Goal: Task Accomplishment & Management: Use online tool/utility

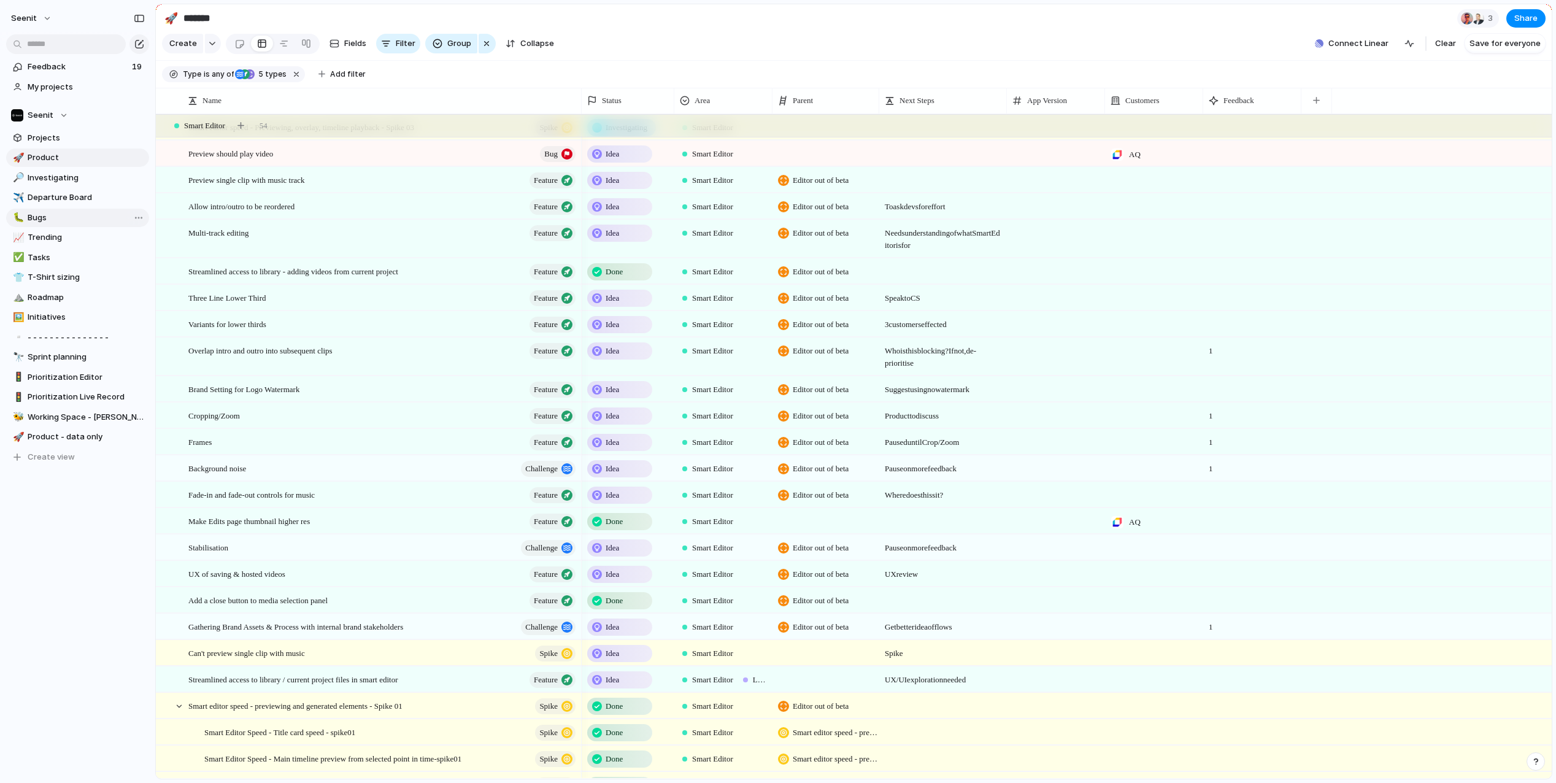
scroll to position [167, 0]
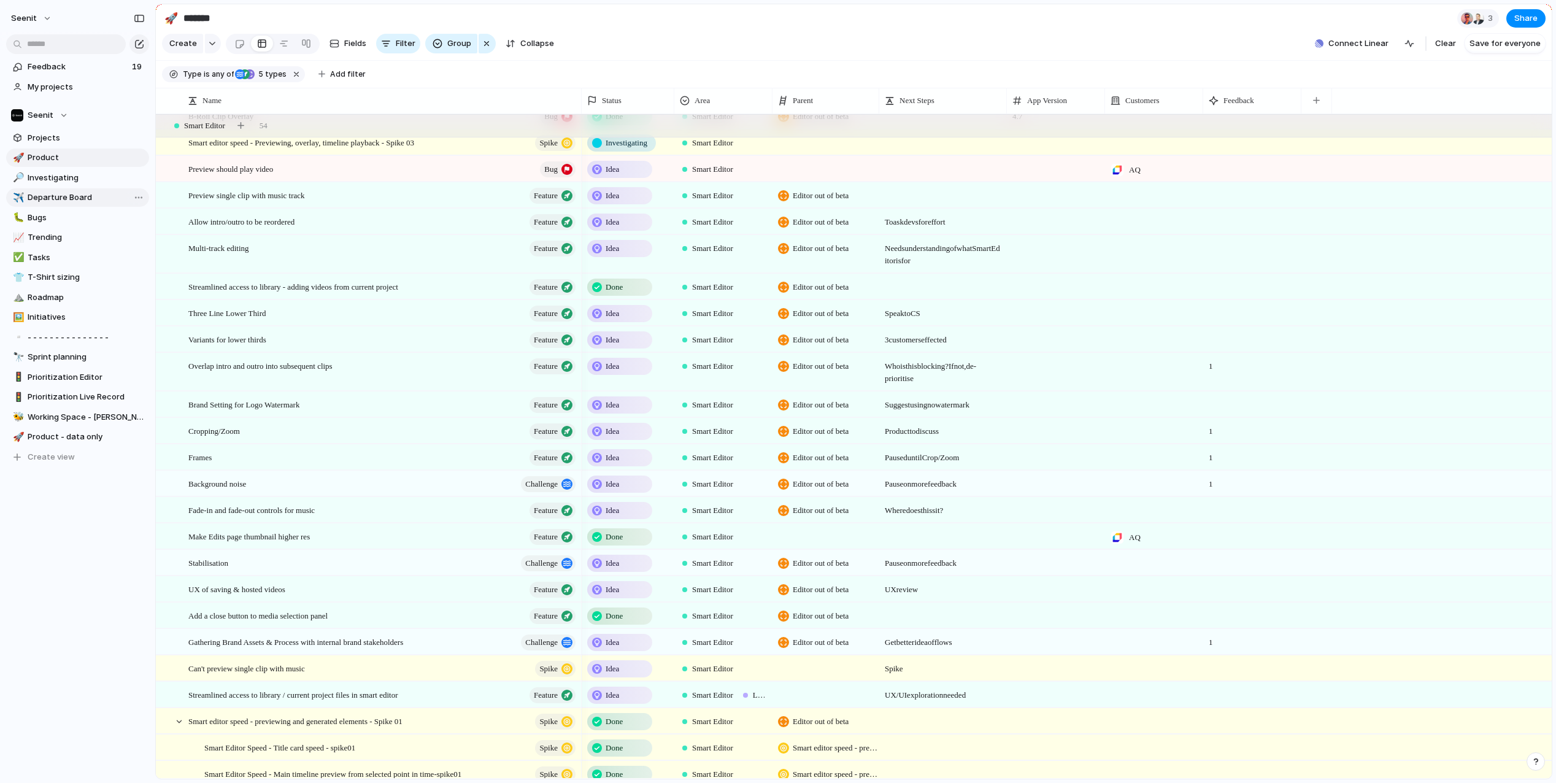
click at [61, 196] on span "Departure Board" at bounding box center [86, 197] width 117 height 12
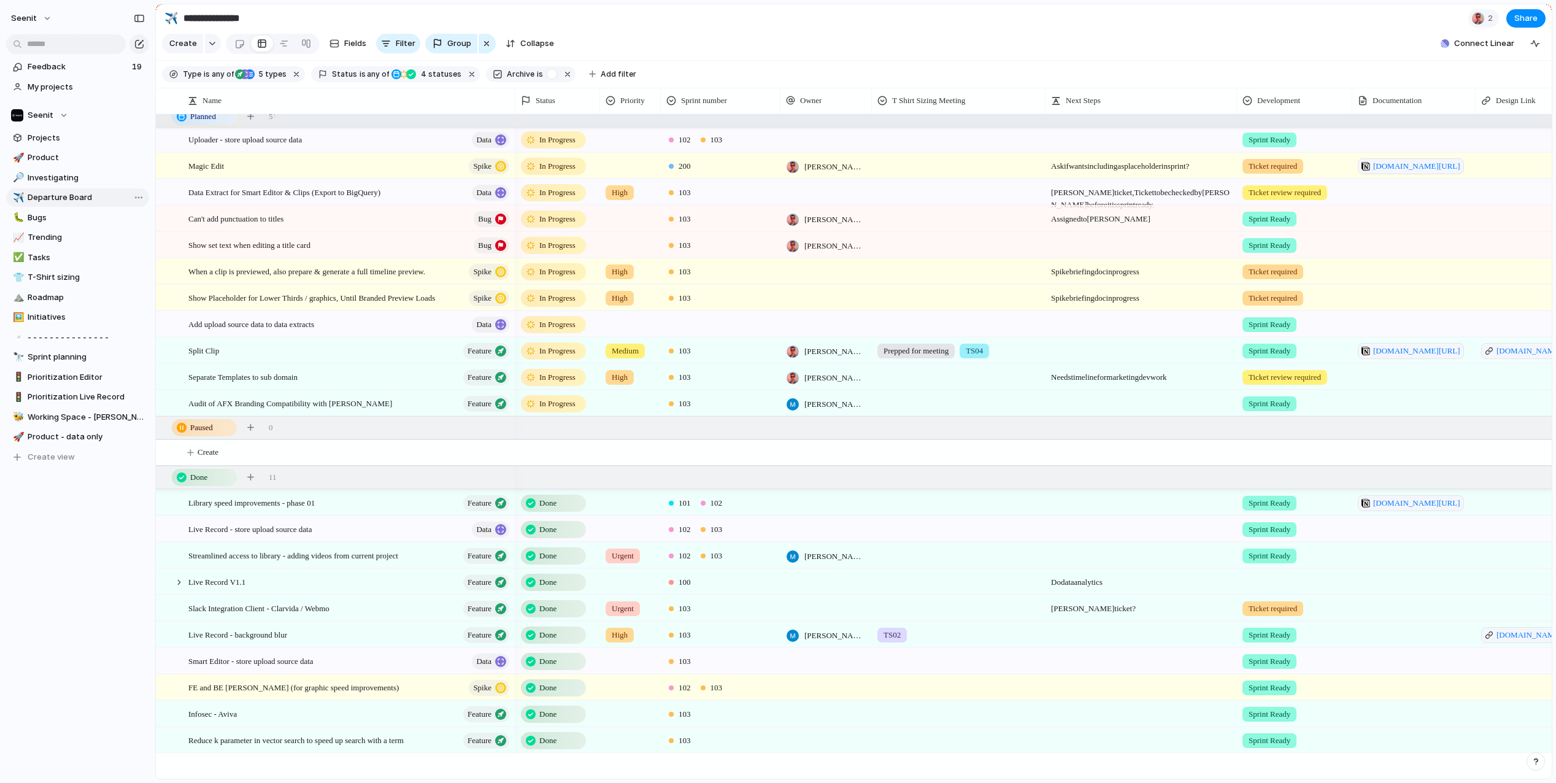
type input "**********"
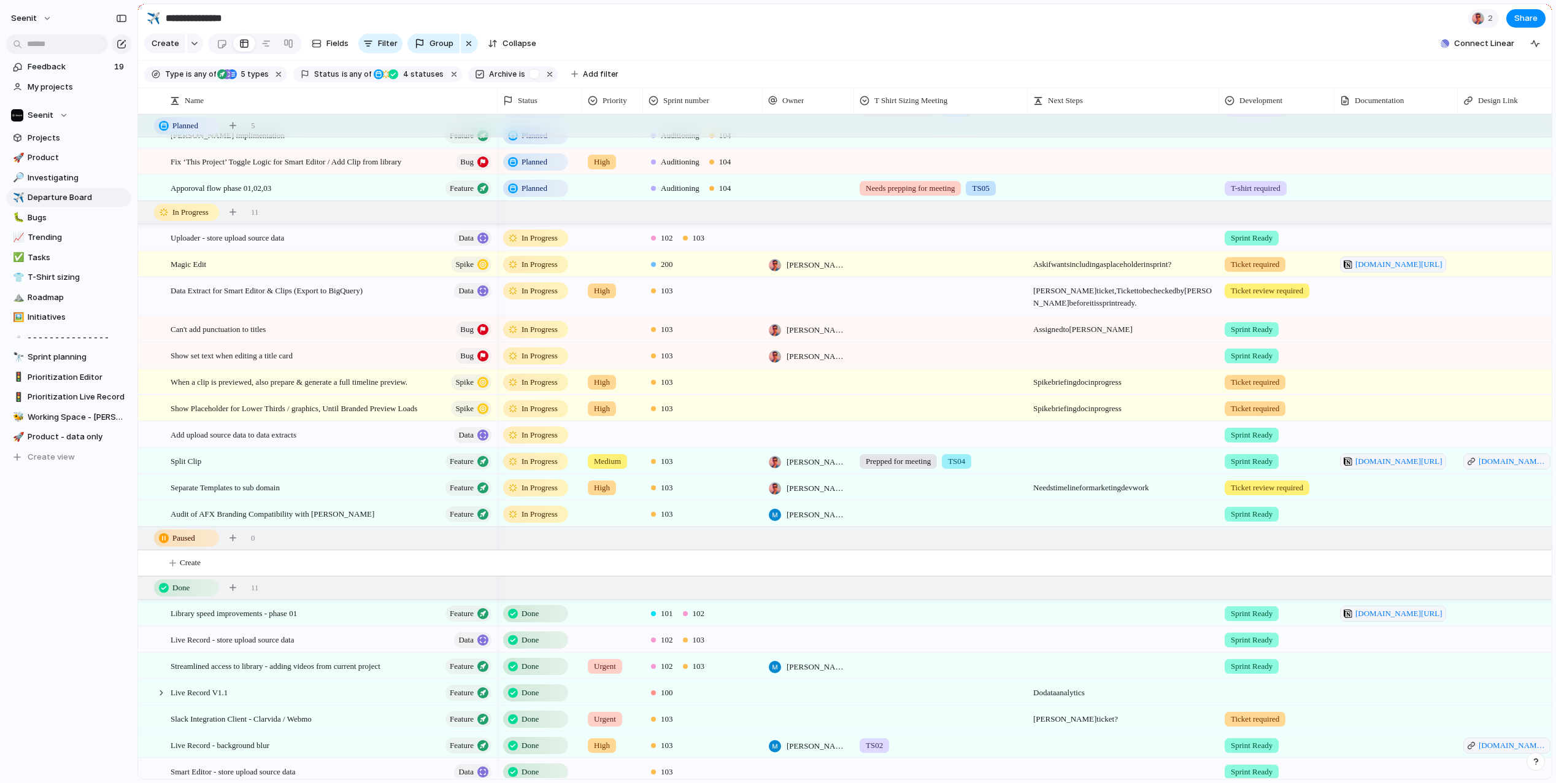
drag, startPoint x: 152, startPoint y: 350, endPoint x: 137, endPoint y: 349, distance: 14.7
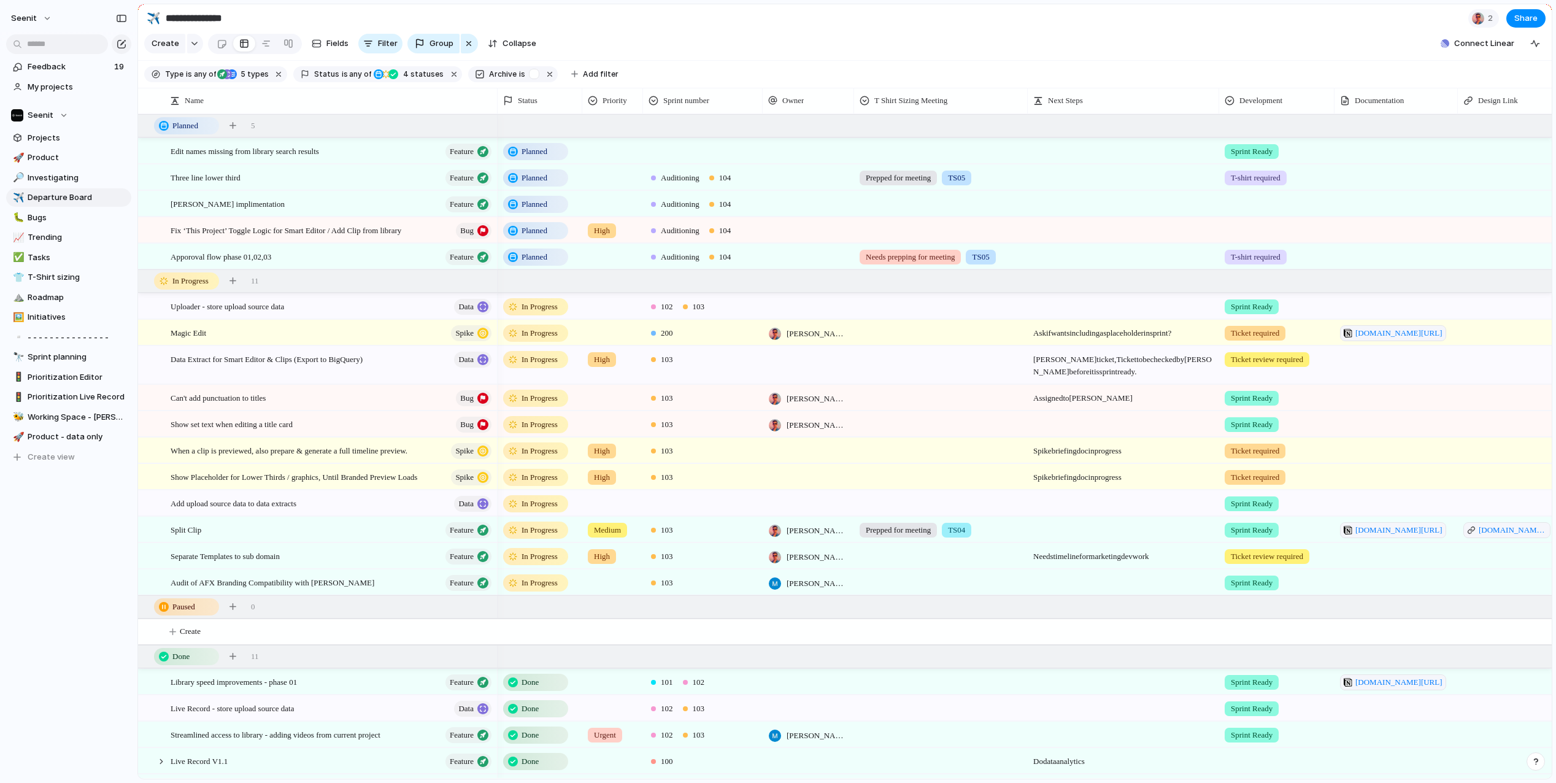
click at [518, 423] on div "In Progress" at bounding box center [535, 424] width 63 height 15
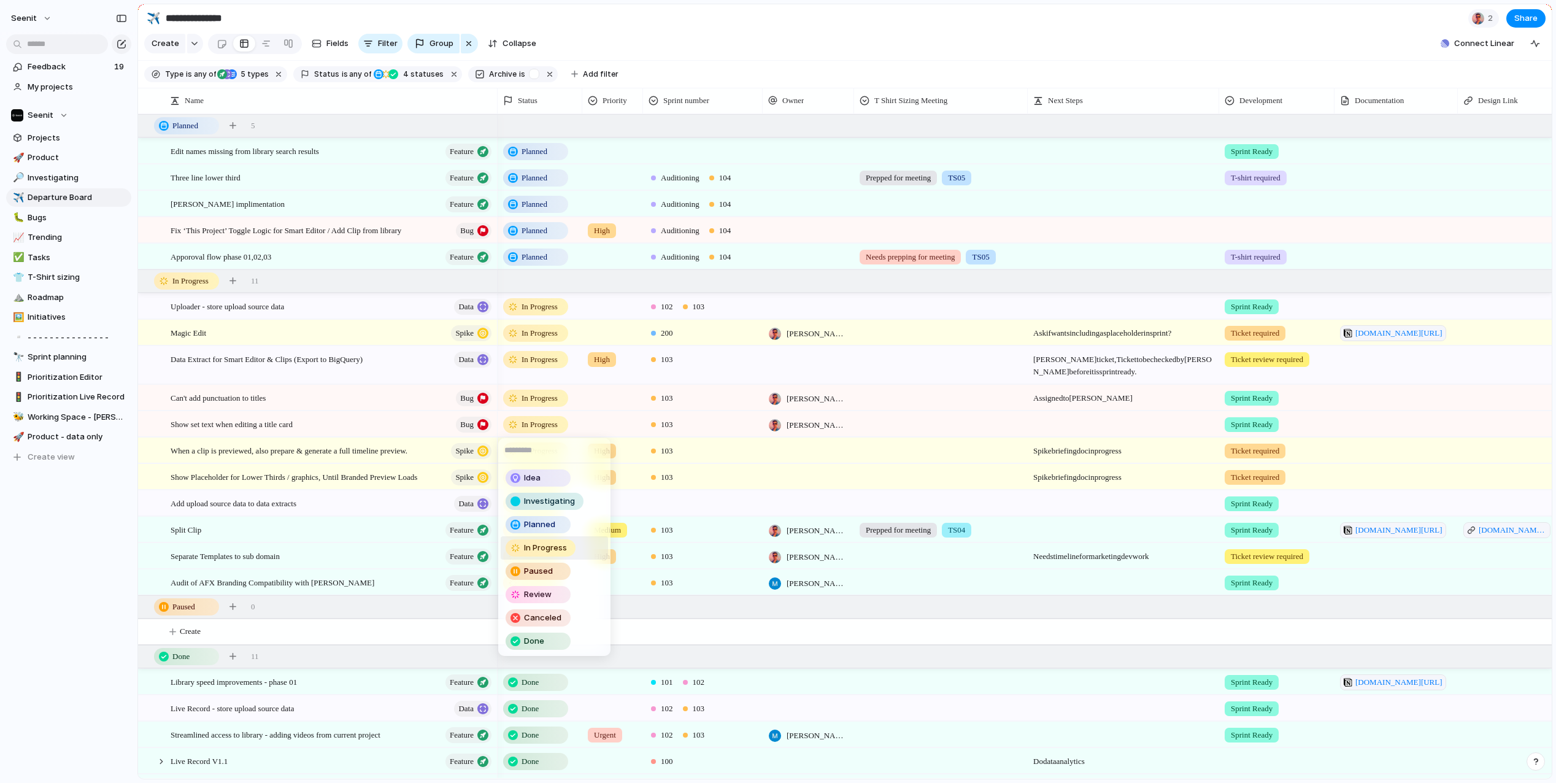
click at [528, 424] on div "Idea Investigating Planned In Progress Paused Review Canceled Done" at bounding box center [778, 391] width 1556 height 783
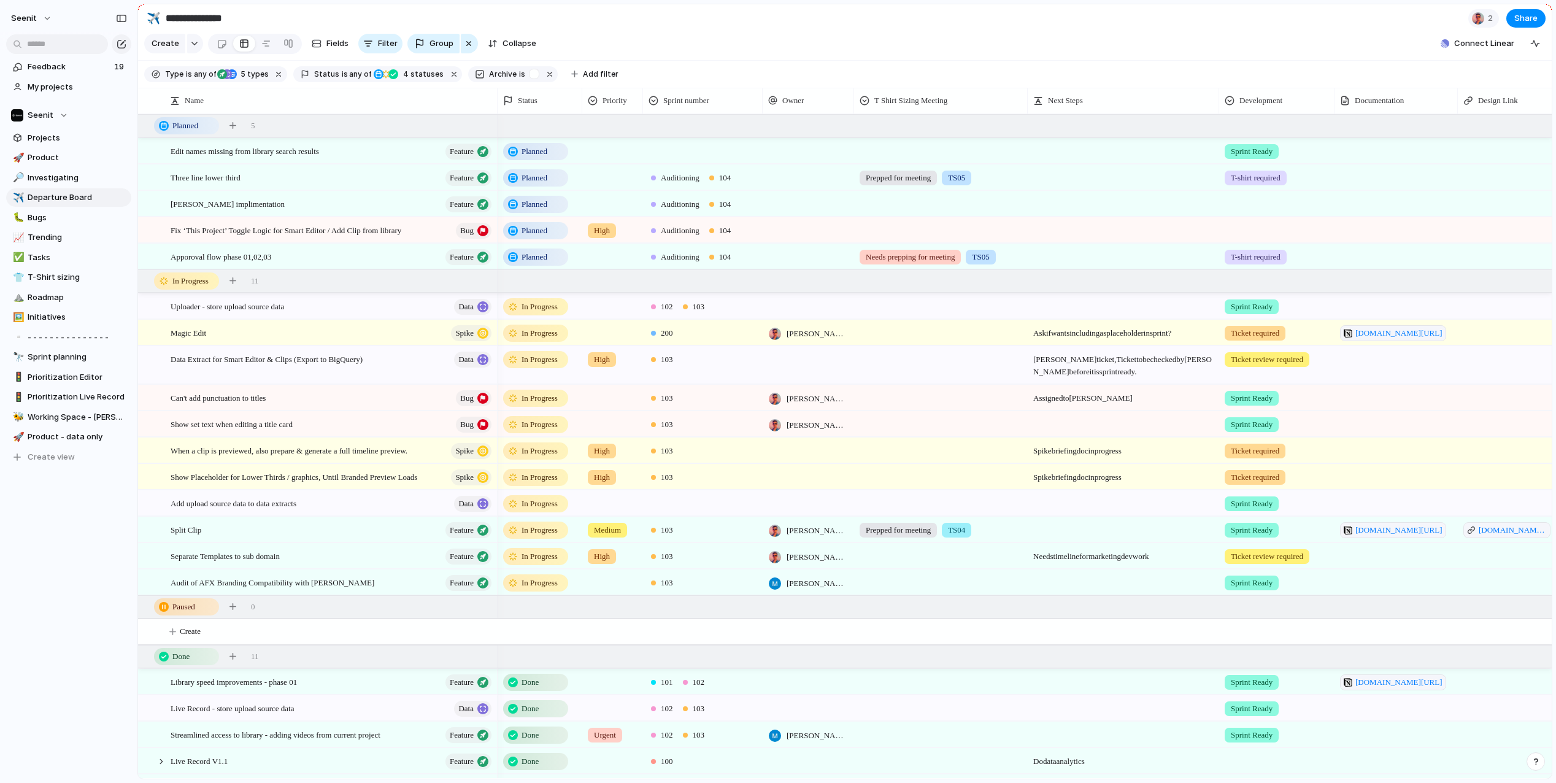
click at [528, 424] on span "In Progress" at bounding box center [539, 424] width 36 height 12
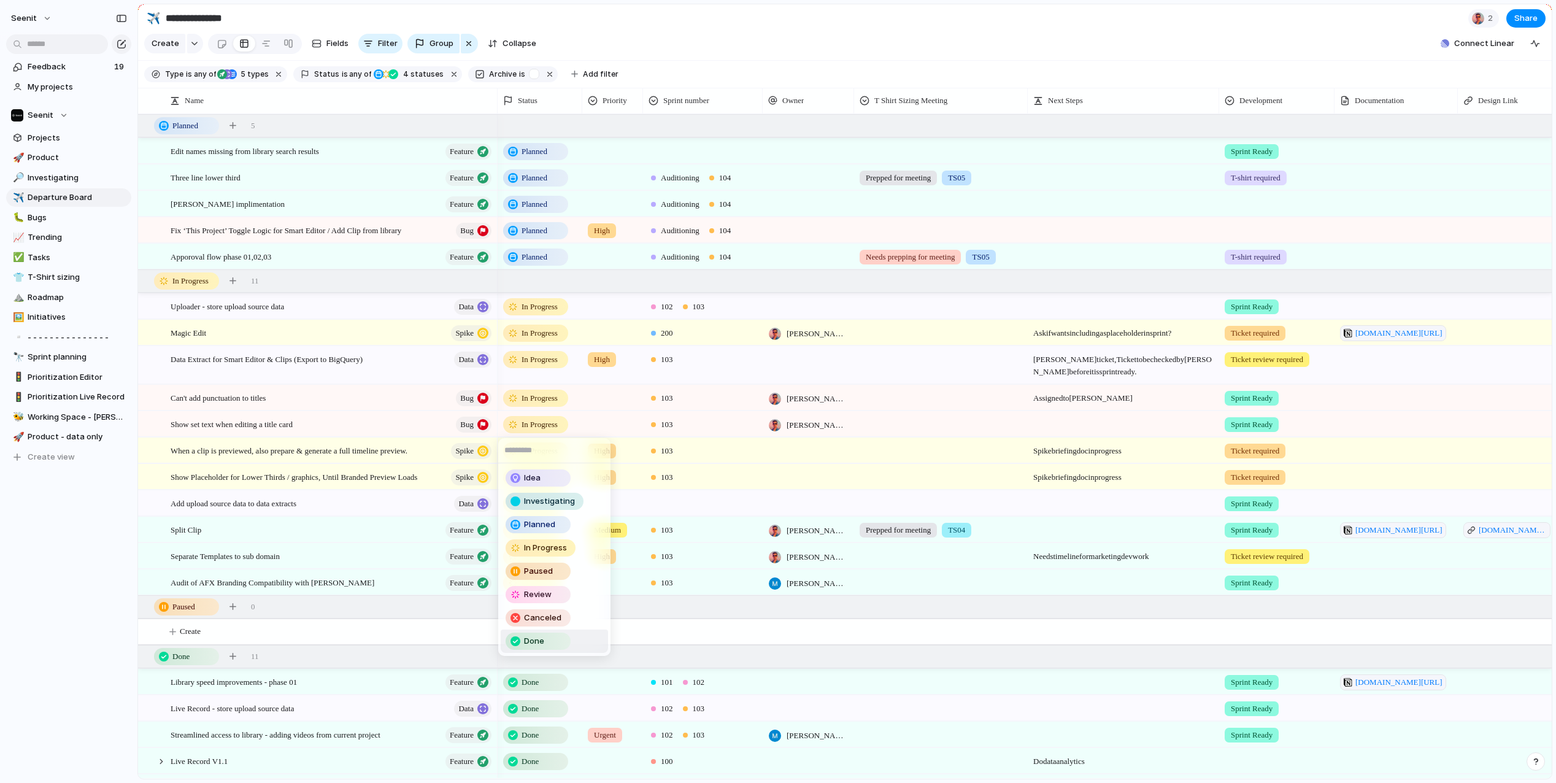
click at [534, 641] on span "Done" at bounding box center [534, 641] width 20 height 12
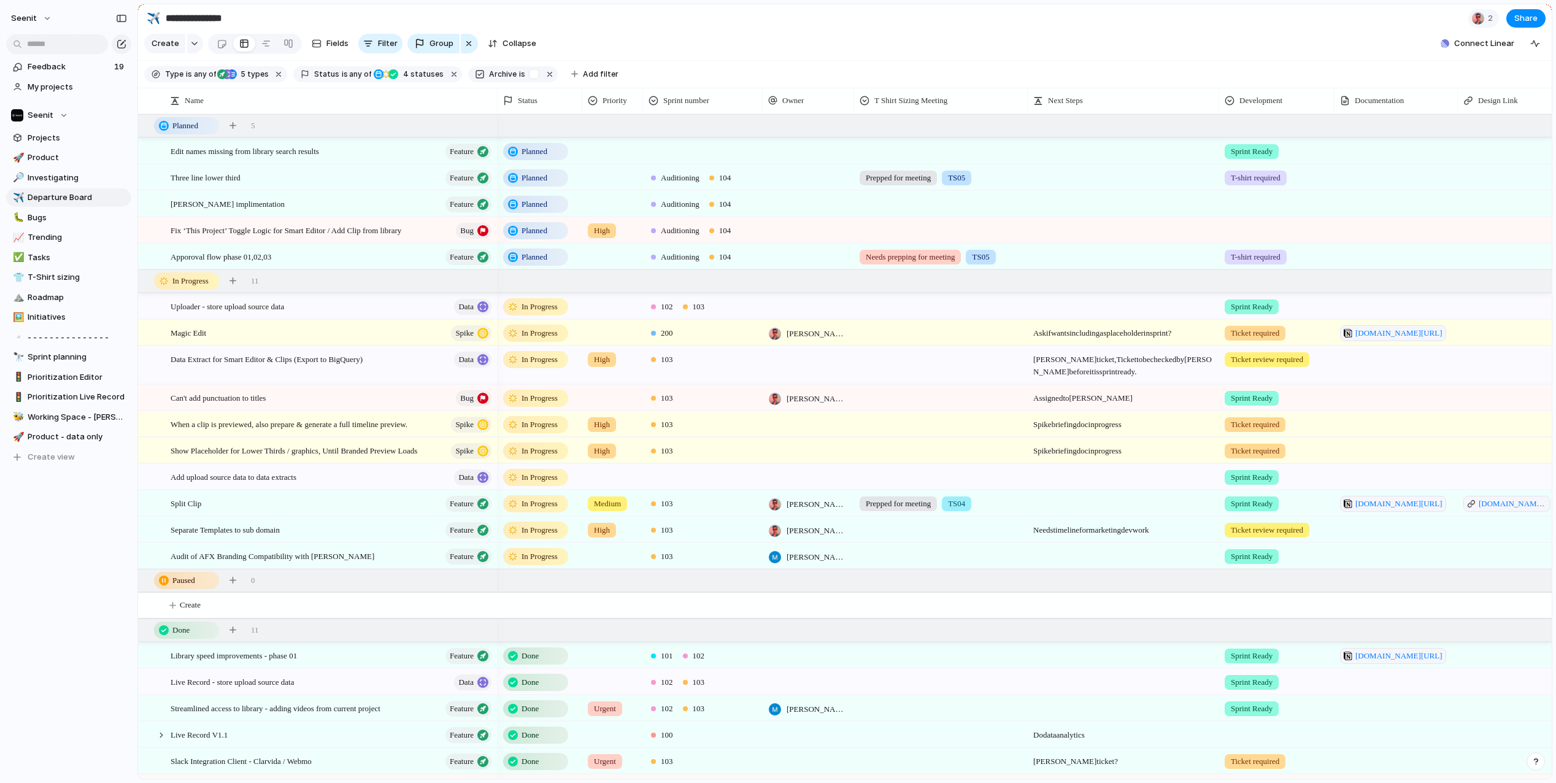
click at [95, 583] on div "Seenit Feedback 19 My projects Seenit Projects 🚀 Product 🔎 Investigating ✈️ Dep…" at bounding box center [68, 391] width 137 height 783
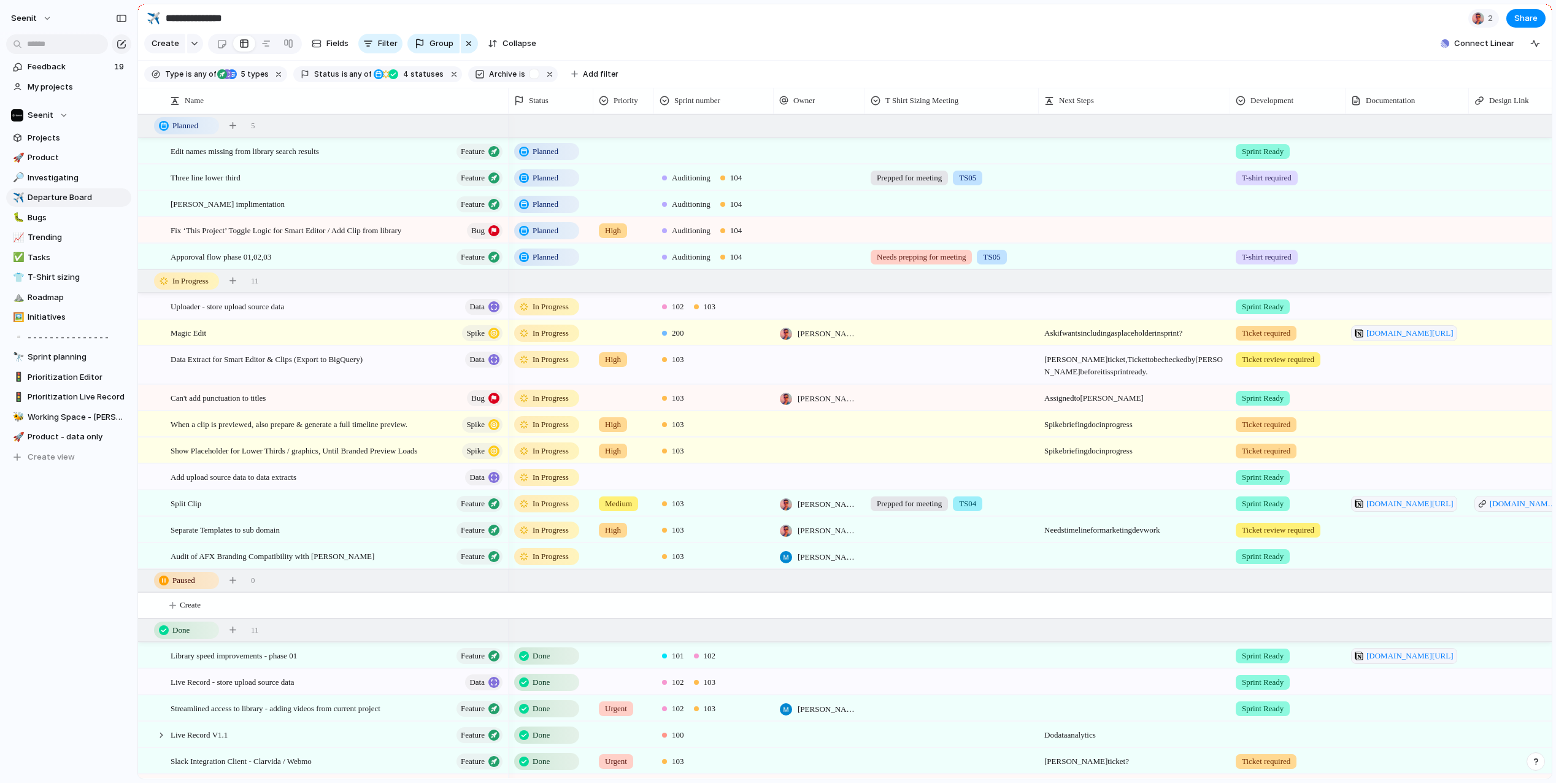
drag, startPoint x: 495, startPoint y: 96, endPoint x: 506, endPoint y: 97, distance: 11.1
click at [506, 97] on div at bounding box center [508, 101] width 6 height 26
